Goal: Find specific page/section: Find specific page/section

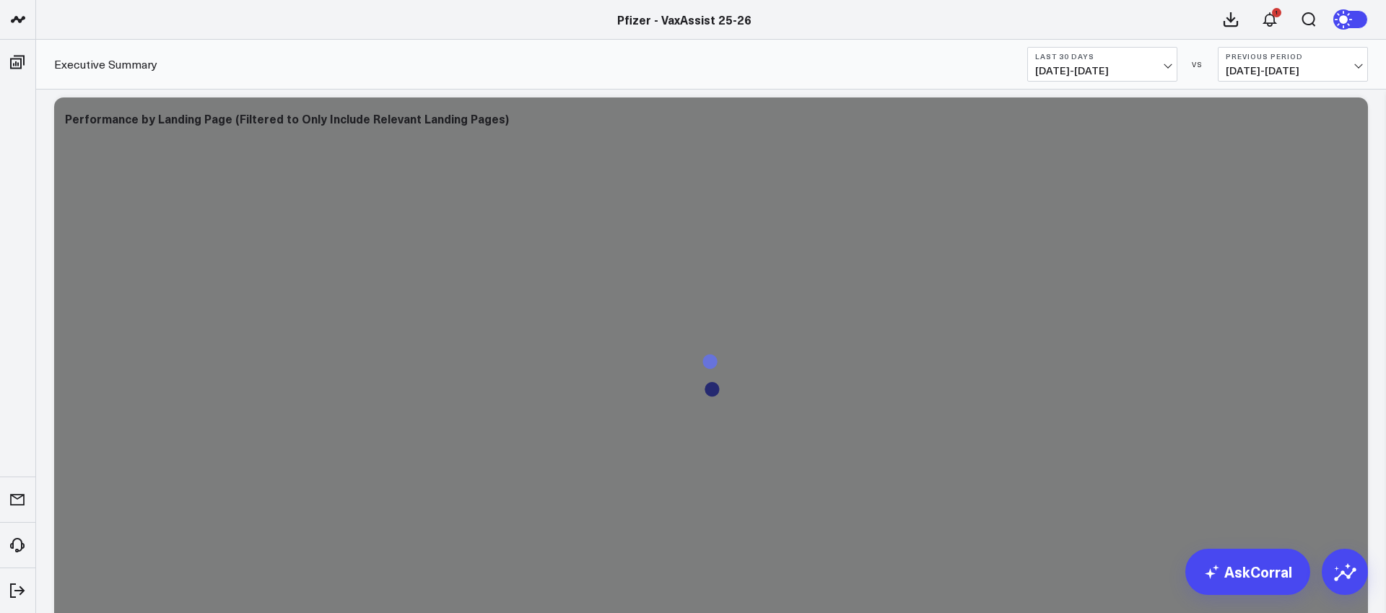
scroll to position [2469, 0]
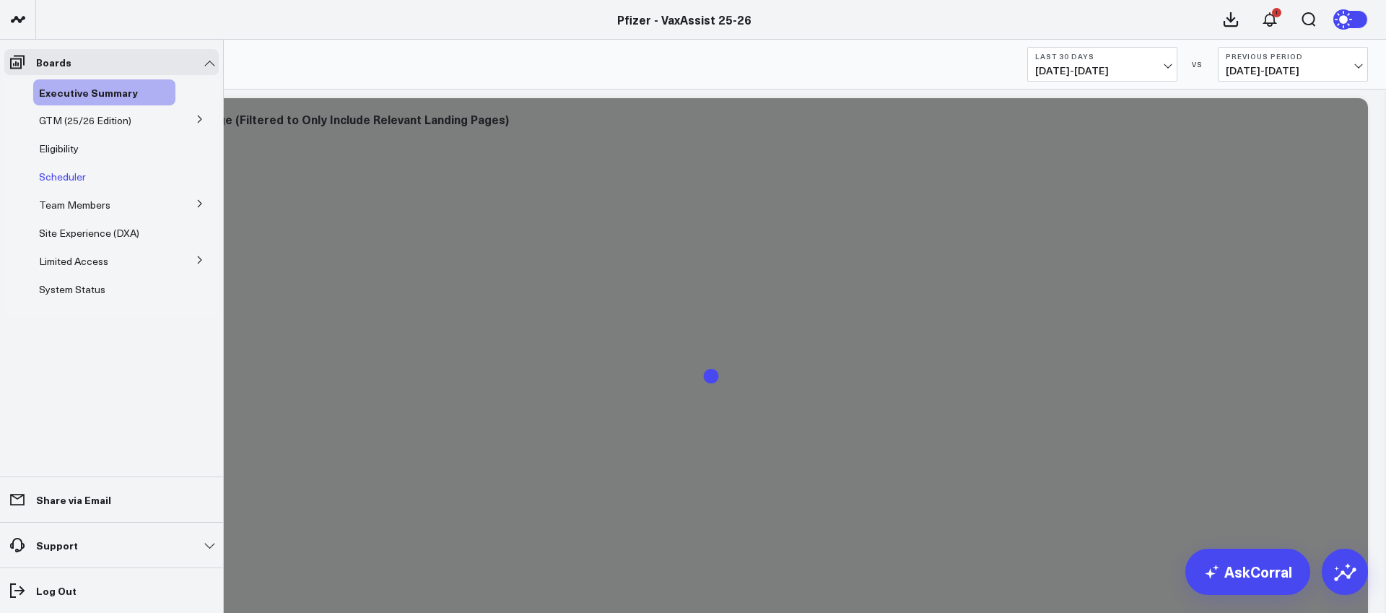
click at [63, 178] on span "Scheduler" at bounding box center [62, 177] width 47 height 14
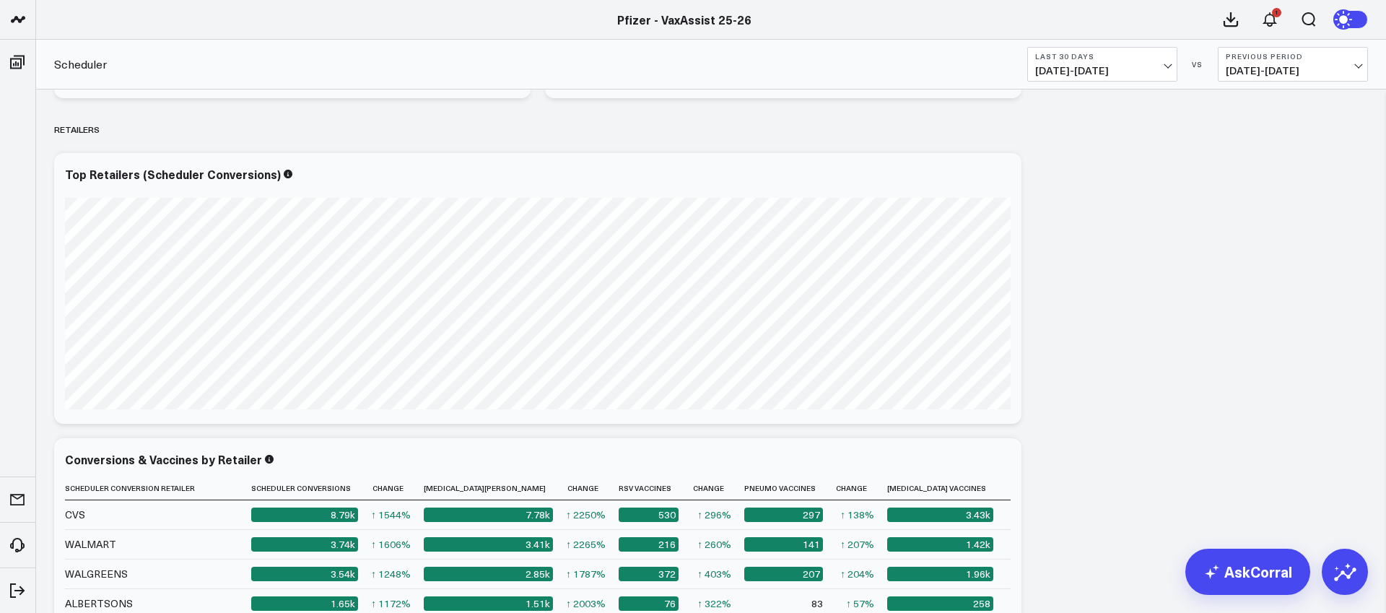
scroll to position [2349, 0]
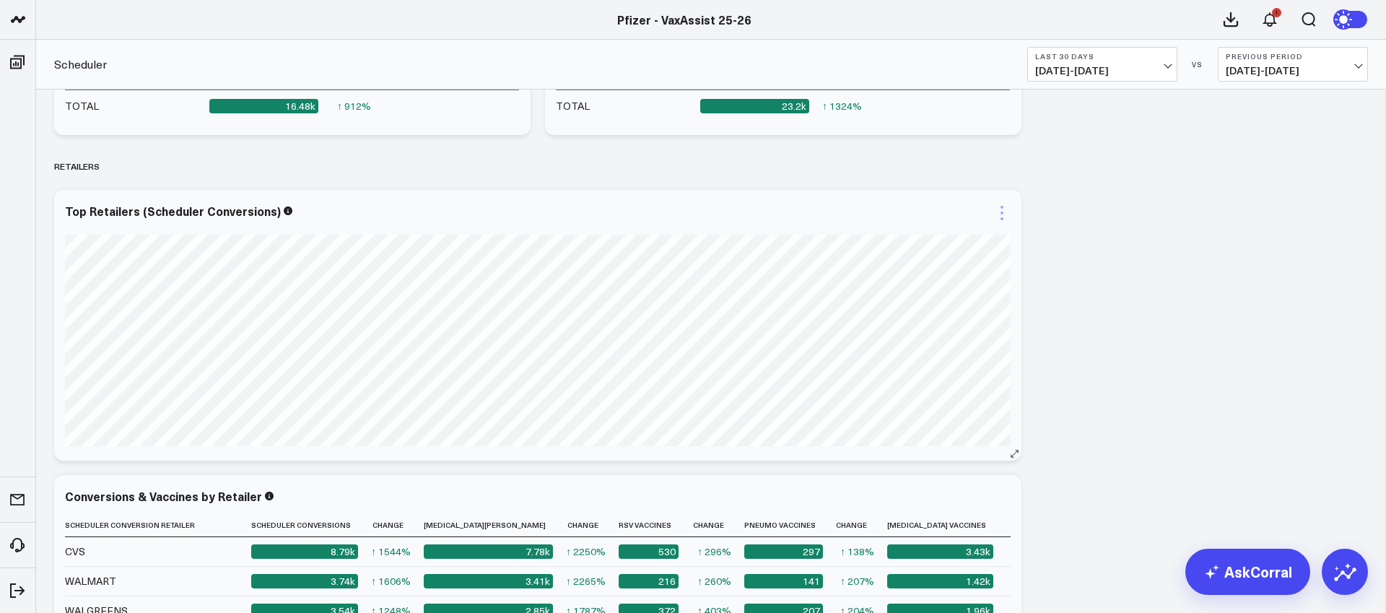
click at [997, 212] on icon at bounding box center [1001, 212] width 17 height 17
click at [1146, 404] on div "SCHEDULER Copy link to widget Ask support Comment Export PNG Scheduler Sessions…" at bounding box center [711, 448] width 1328 height 5414
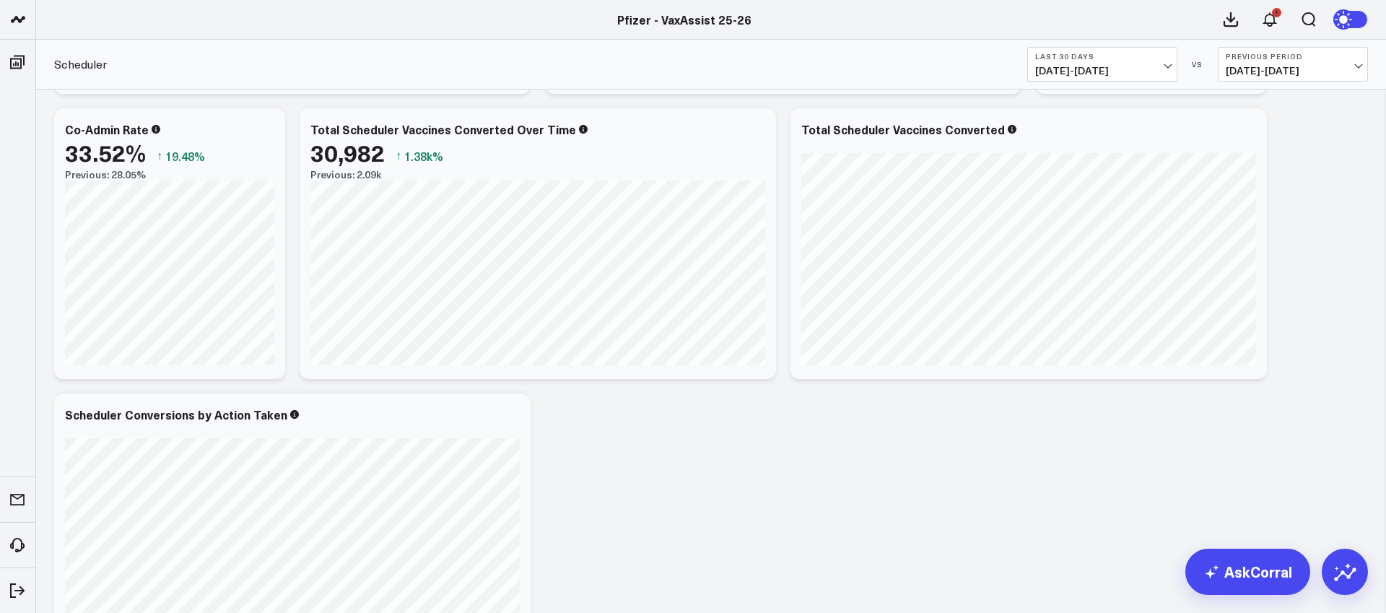
scroll to position [0, 0]
